Goal: Information Seeking & Learning: Compare options

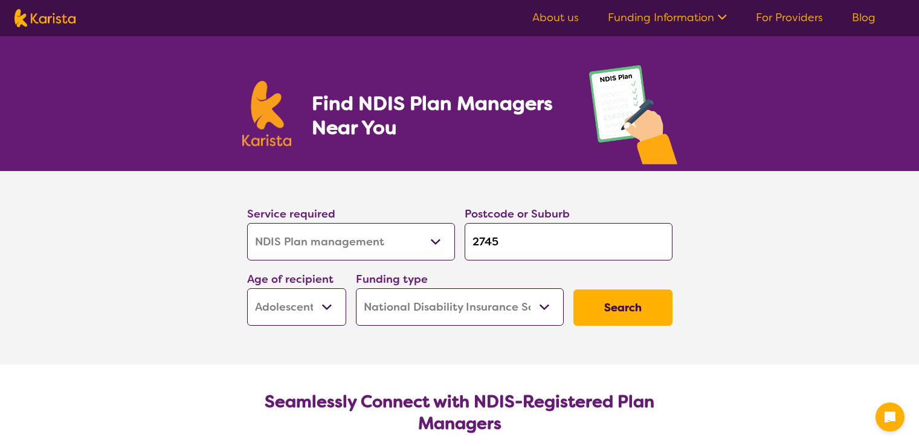
select select "NDIS Plan management"
select select "AS"
select select "NDIS"
select select "NDIS Plan management"
select select "AS"
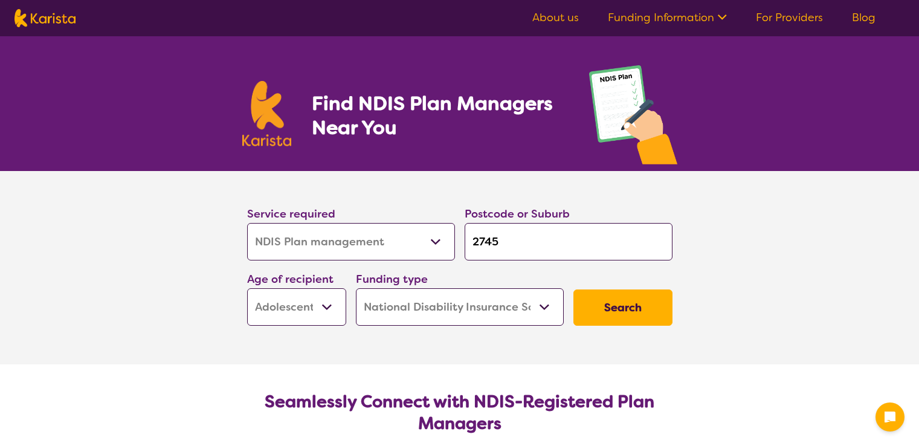
select select "NDIS"
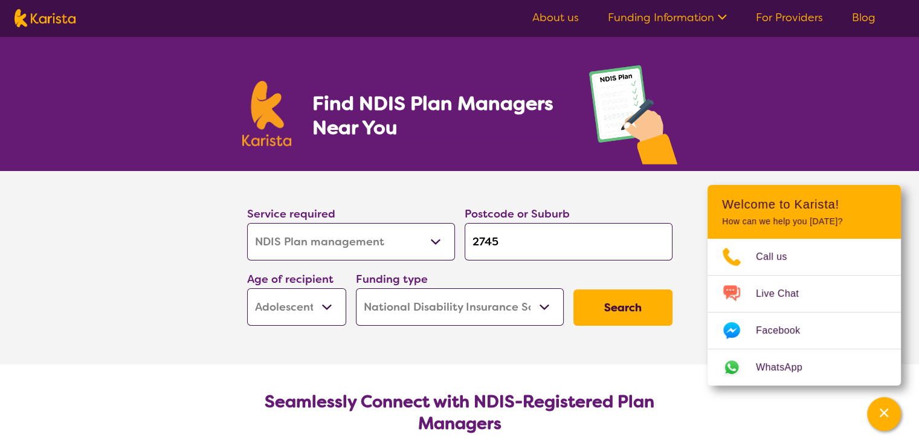
click at [506, 235] on input "2745" at bounding box center [569, 241] width 208 height 37
type input "274"
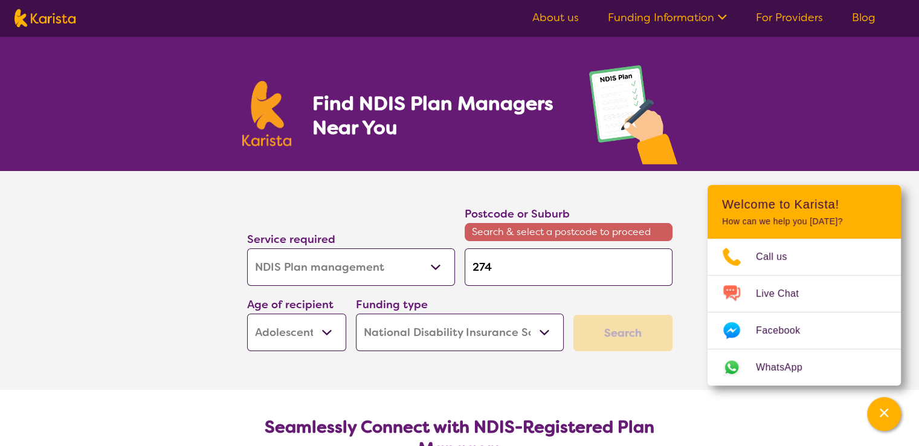
type input "27"
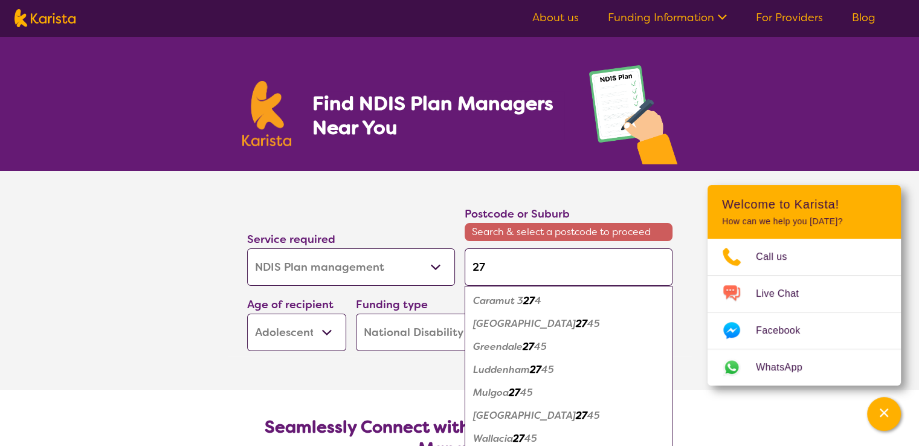
type input "2"
type input "21"
type input "214"
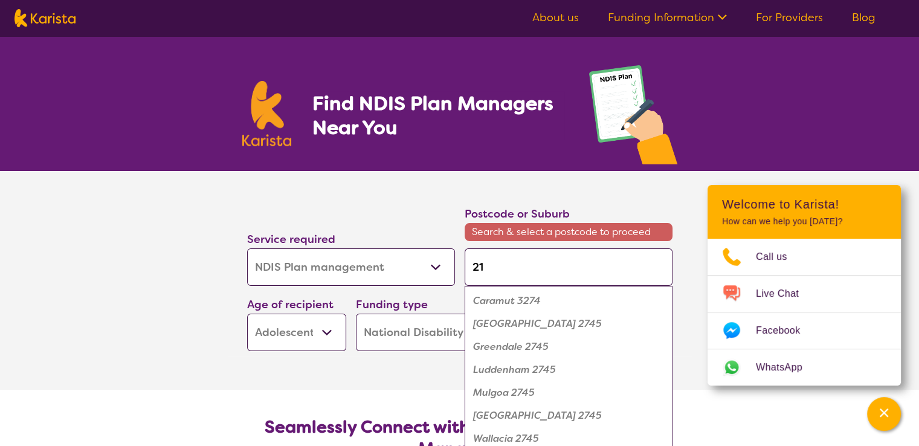
type input "214"
type input "2148"
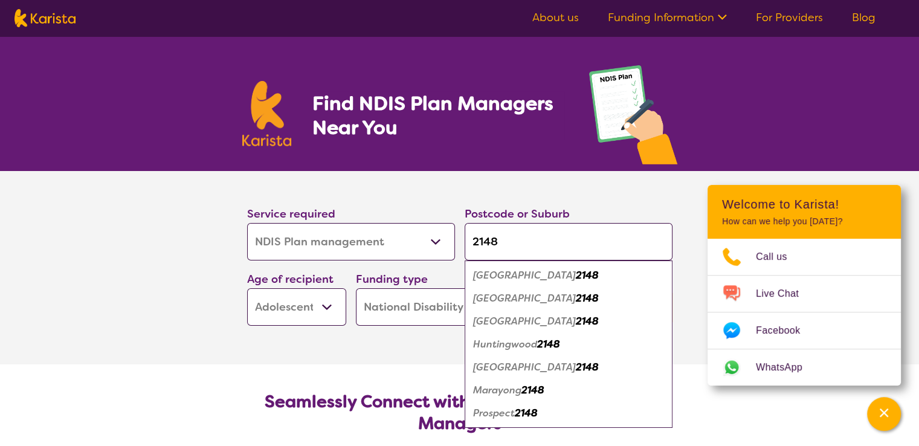
type input "2148"
click at [519, 298] on em "Blacktown" at bounding box center [524, 298] width 103 height 13
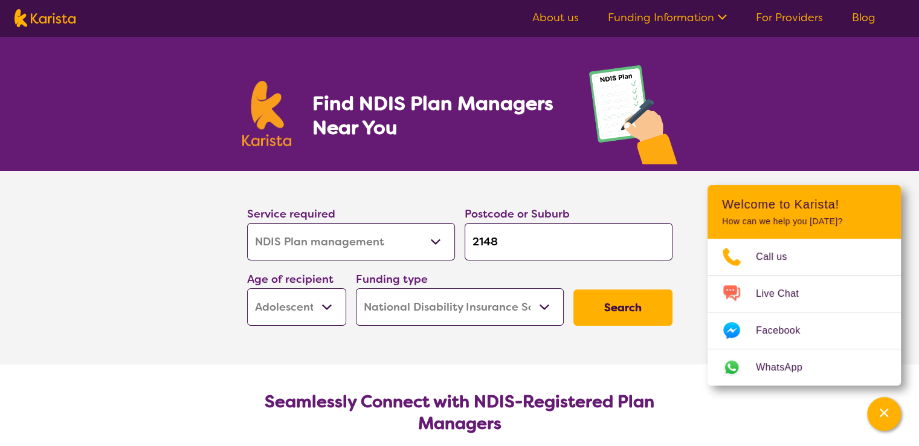
click at [334, 308] on select "Early Childhood - 0 to 9 Child - 10 to 11 Adolescent - 12 to 17 Adult - 18 to 6…" at bounding box center [296, 306] width 99 height 37
select select "AD"
click at [247, 288] on select "Early Childhood - 0 to 9 Child - 10 to 11 Adolescent - 12 to 17 Adult - 18 to 6…" at bounding box center [296, 306] width 99 height 37
select select "AD"
click at [642, 301] on button "Search" at bounding box center [623, 308] width 99 height 36
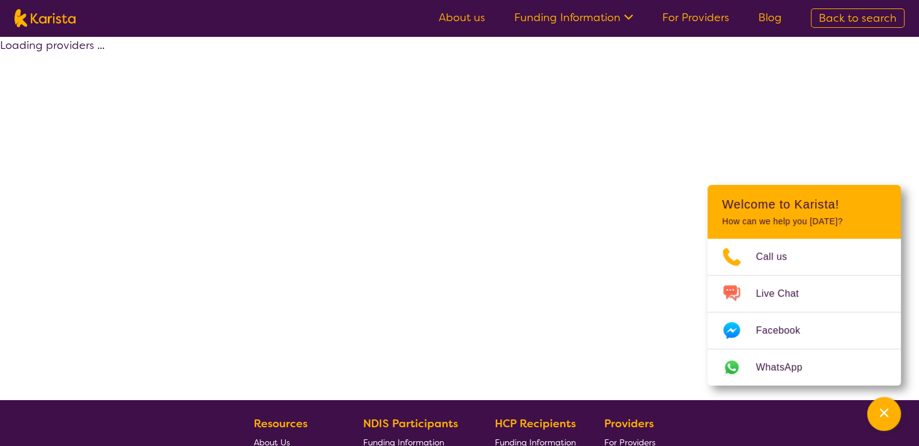
select select "by_score"
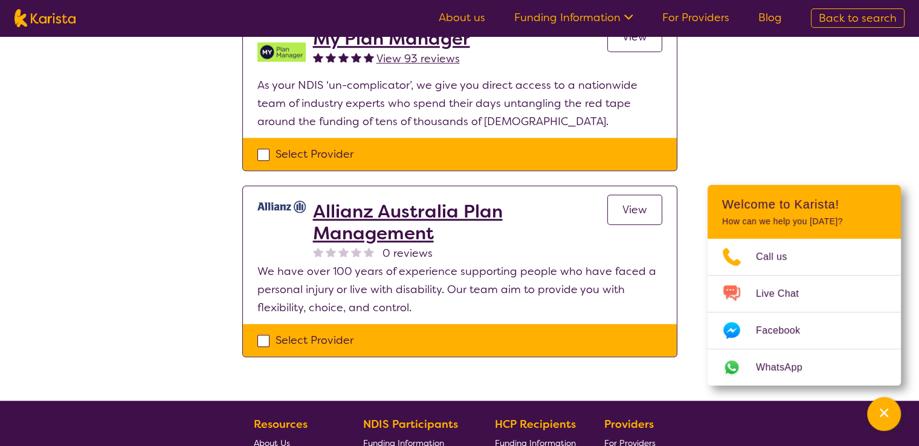
scroll to position [1053, 0]
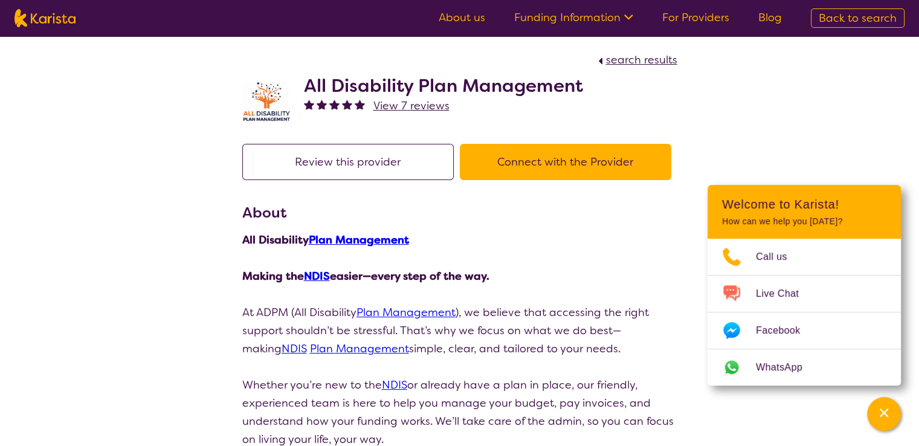
click at [411, 164] on button "Review this provider" at bounding box center [348, 162] width 212 height 36
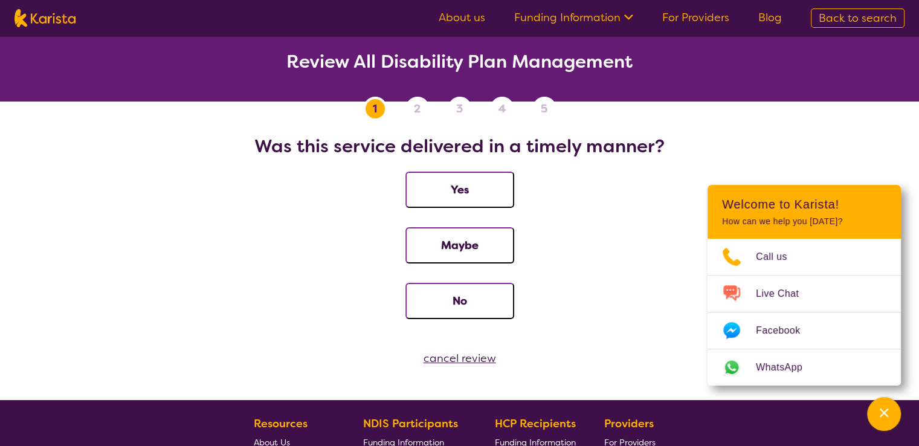
click at [451, 354] on div "cancel review" at bounding box center [459, 358] width 919 height 18
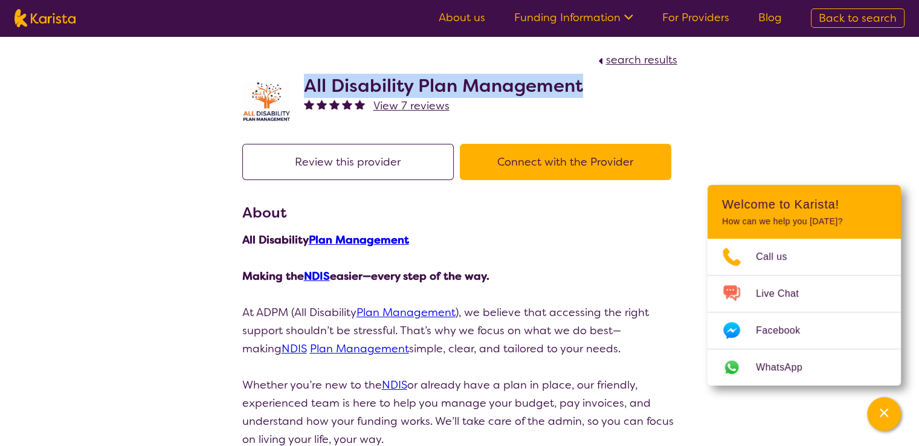
drag, startPoint x: 306, startPoint y: 80, endPoint x: 585, endPoint y: 91, distance: 279.4
click at [585, 91] on div "All Disability Plan Management View 7 reviews" at bounding box center [459, 99] width 435 height 60
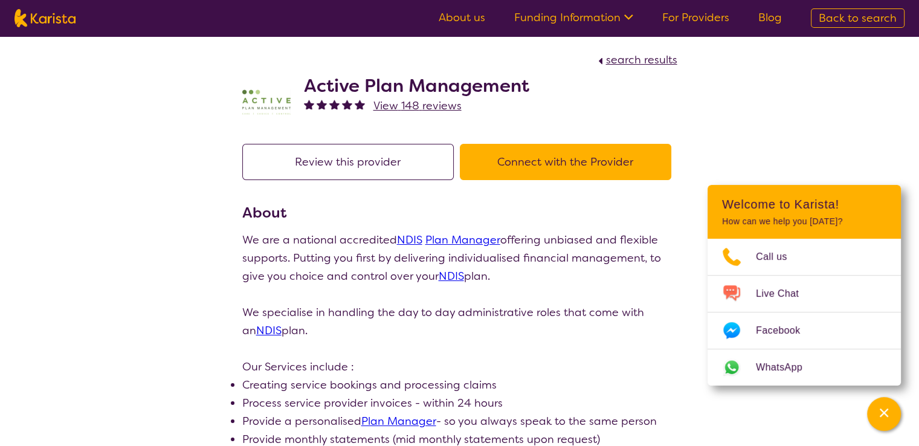
click at [300, 87] on div "Active Plan Management View 148 reviews" at bounding box center [459, 99] width 435 height 60
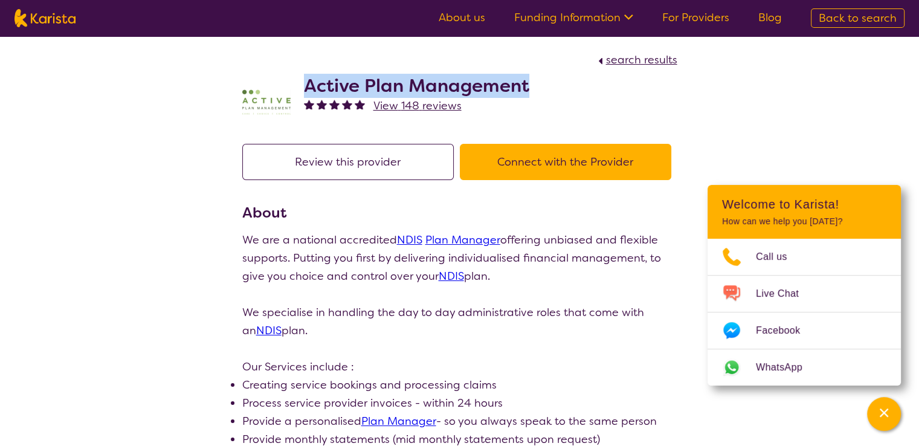
drag, startPoint x: 305, startPoint y: 88, endPoint x: 528, endPoint y: 86, distance: 223.6
click at [528, 86] on h2 "Active Plan Management" at bounding box center [416, 86] width 225 height 22
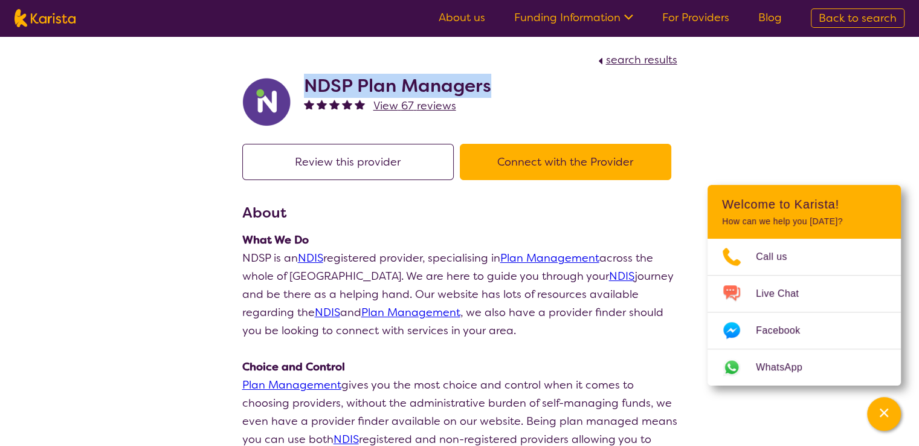
drag, startPoint x: 306, startPoint y: 87, endPoint x: 488, endPoint y: 95, distance: 182.1
click at [488, 95] on h2 "NDSP Plan Managers" at bounding box center [397, 86] width 187 height 22
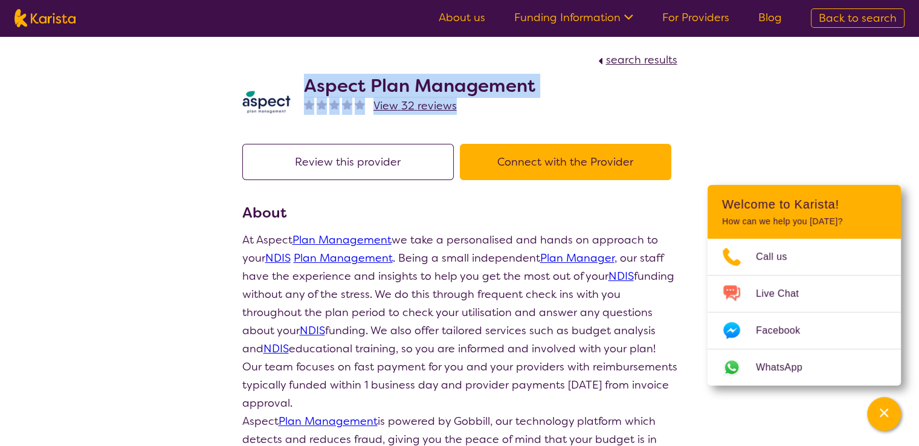
drag, startPoint x: 309, startPoint y: 84, endPoint x: 539, endPoint y: 105, distance: 230.6
click at [539, 105] on div "Aspect Plan Management View 32 reviews" at bounding box center [459, 99] width 435 height 60
click at [526, 89] on h2 "Aspect Plan Management" at bounding box center [419, 86] width 231 height 22
drag, startPoint x: 537, startPoint y: 89, endPoint x: 305, endPoint y: 76, distance: 232.5
click at [305, 76] on div "Aspect Plan Management View 32 reviews" at bounding box center [459, 99] width 435 height 60
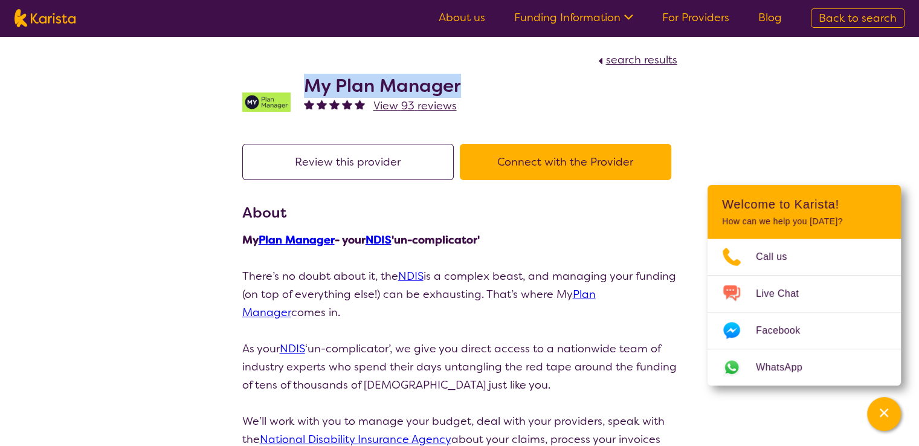
drag, startPoint x: 307, startPoint y: 83, endPoint x: 466, endPoint y: 91, distance: 159.1
click at [466, 91] on div "My Plan Manager View 93 reviews" at bounding box center [459, 99] width 435 height 60
